Goal: Transaction & Acquisition: Purchase product/service

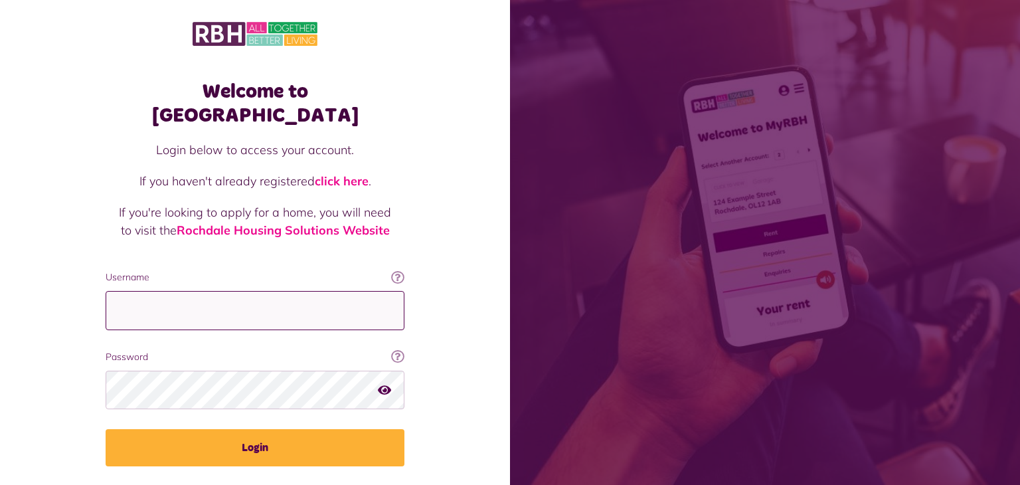
click at [128, 291] on input "Username" at bounding box center [255, 310] width 299 height 39
type input "**********"
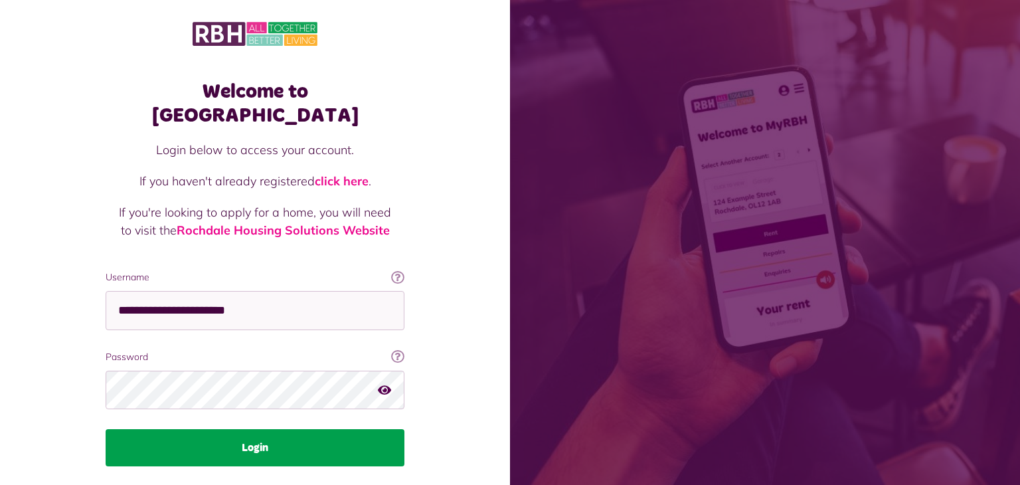
click at [295, 429] on button "Login" at bounding box center [255, 447] width 299 height 37
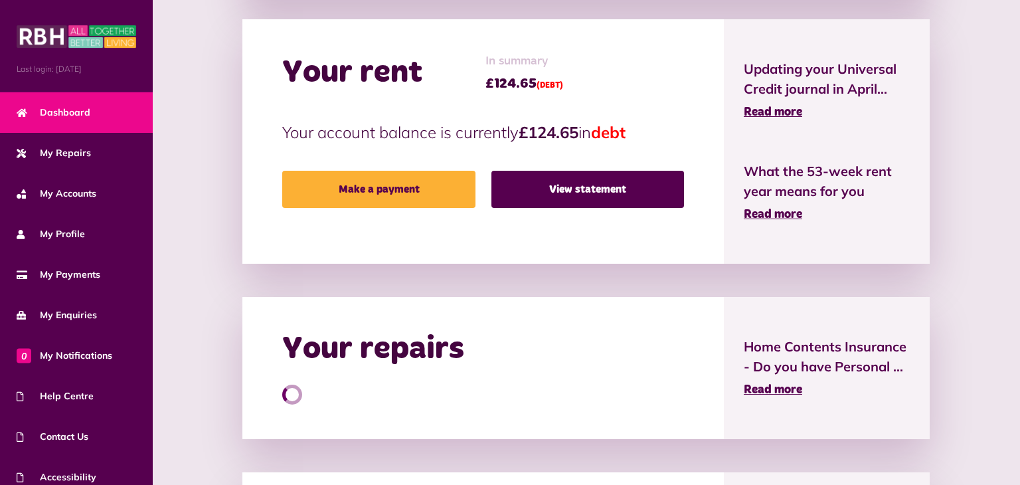
scroll to position [321, 0]
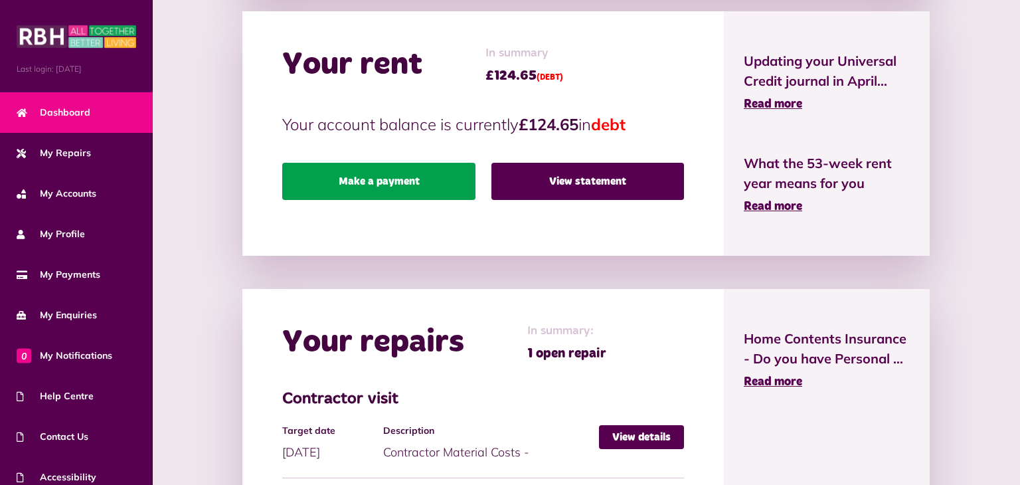
click at [417, 193] on link "Make a payment" at bounding box center [378, 181] width 193 height 37
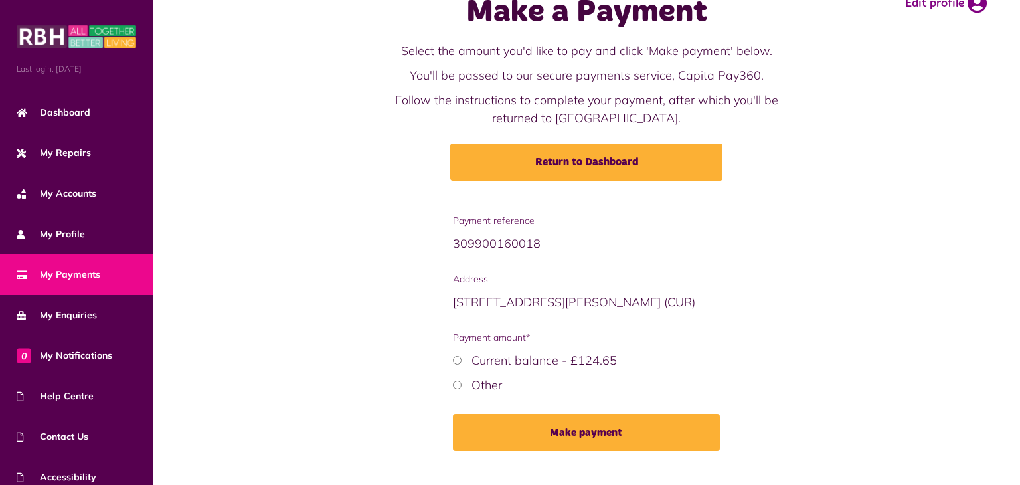
scroll to position [66, 0]
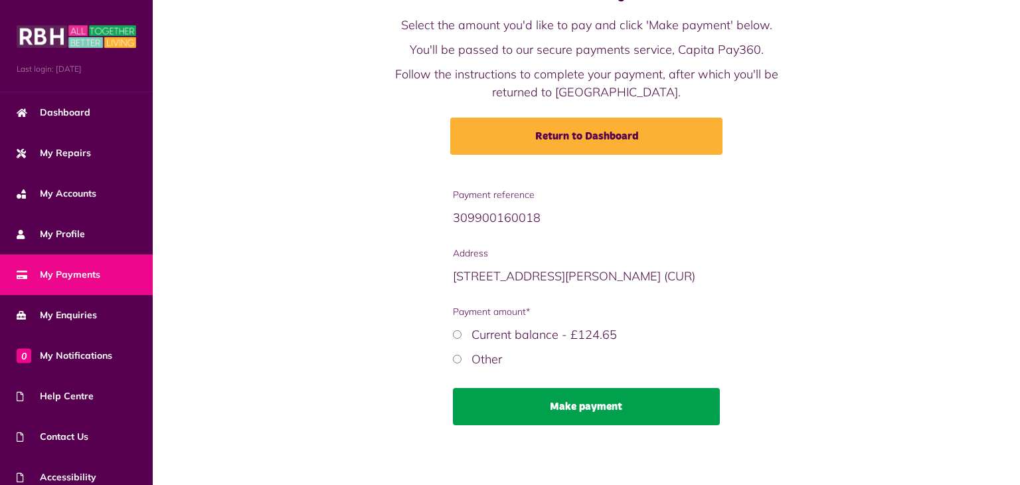
click at [646, 419] on button "Make payment" at bounding box center [586, 406] width 267 height 37
